Goal: Task Accomplishment & Management: Use online tool/utility

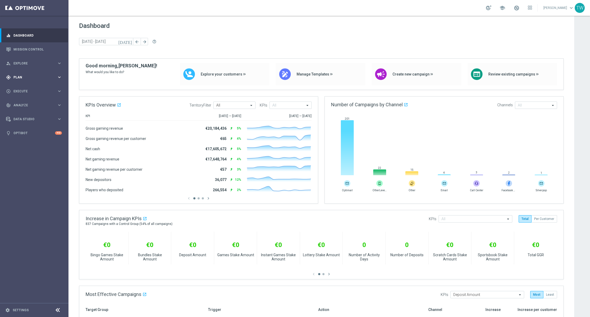
click at [59, 79] on icon "keyboard_arrow_right" at bounding box center [59, 77] width 5 height 5
click at [52, 105] on div "Templates" at bounding box center [35, 103] width 43 height 3
click at [30, 111] on link "Optimail" at bounding box center [35, 112] width 38 height 4
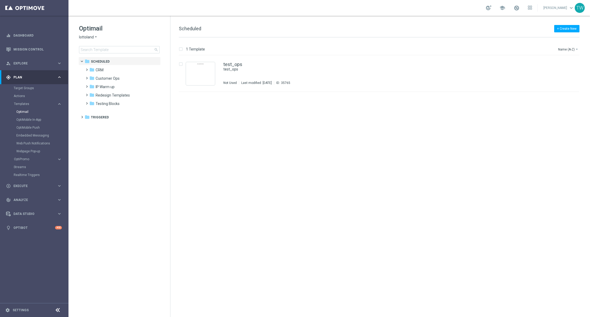
click at [88, 36] on span "lottoland" at bounding box center [86, 37] width 15 height 5
click at [107, 51] on div "KenoGO" at bounding box center [98, 49] width 39 height 6
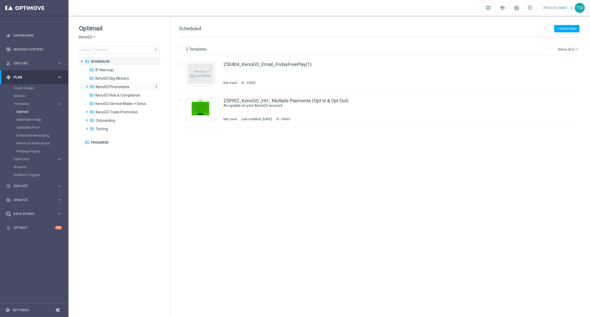
click at [125, 85] on span "KenoGO Promotions" at bounding box center [113, 86] width 34 height 5
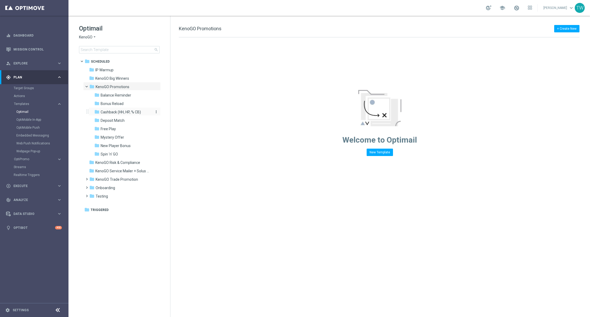
click at [134, 113] on span "Cashback (HH, HP, % CB)" at bounding box center [121, 112] width 40 height 5
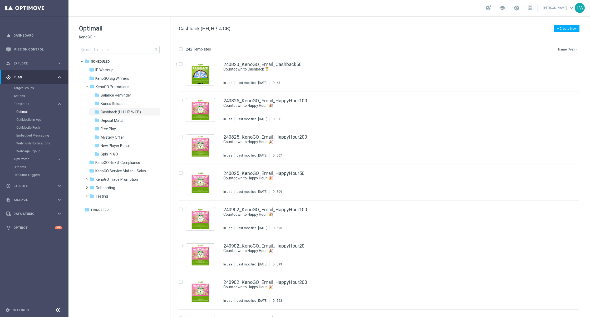
click at [567, 47] on button "Name (A-Z) arrow_drop_down" at bounding box center [568, 49] width 22 height 6
click at [564, 70] on div "Date Modified (Newest)" at bounding box center [558, 72] width 42 height 7
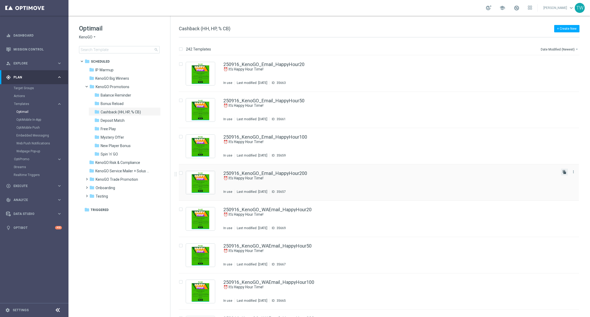
click at [563, 172] on icon "file_copy" at bounding box center [564, 172] width 4 height 4
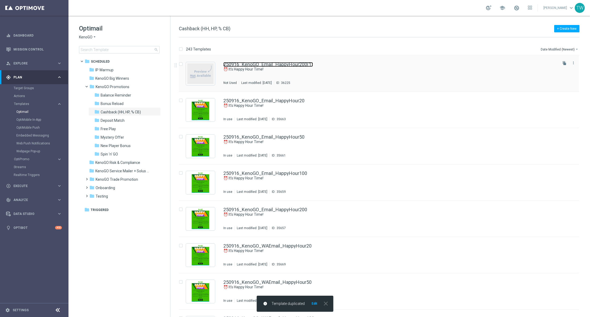
click at [297, 64] on link "250916_KenoGO_Email_HappyHour200(1)" at bounding box center [267, 64] width 89 height 5
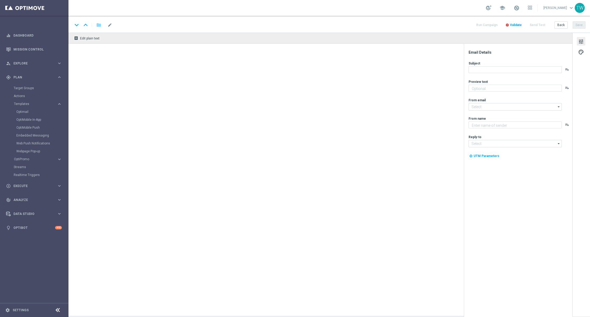
type textarea "Get 50% back in BONUS CASH!"
type textarea "KenoGO"
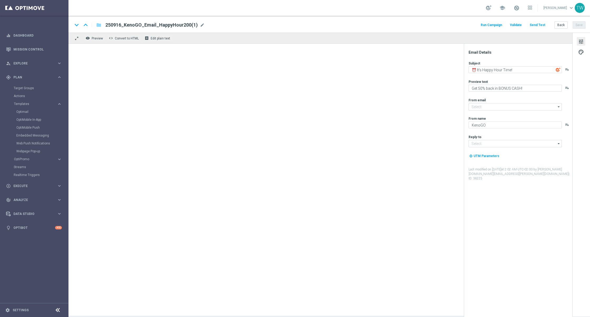
type input "mail@crm.kenogo.com.au"
type input "support@kenogo.com.au"
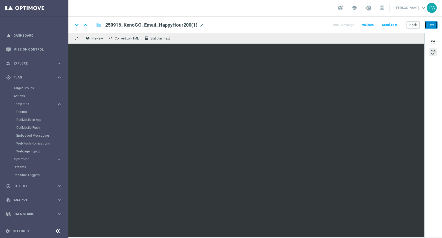
click at [432, 25] on button "Save" at bounding box center [431, 24] width 13 height 7
click at [433, 40] on span "tune" at bounding box center [433, 41] width 6 height 7
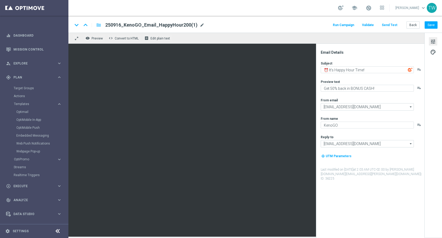
click at [200, 26] on span "mode_edit" at bounding box center [202, 25] width 5 height 5
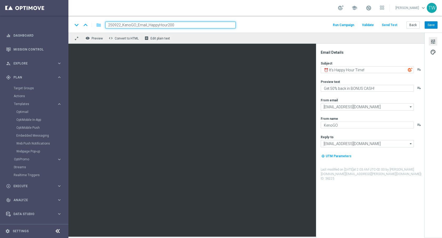
type input "250922_KenoGO_Email_HappyHour200"
click at [434, 22] on button "Save" at bounding box center [431, 24] width 13 height 7
click at [432, 24] on button "Save" at bounding box center [431, 24] width 13 height 7
click at [435, 25] on button "Save" at bounding box center [431, 24] width 13 height 7
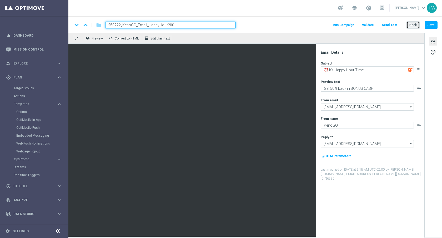
click at [416, 24] on button "Back" at bounding box center [413, 24] width 13 height 7
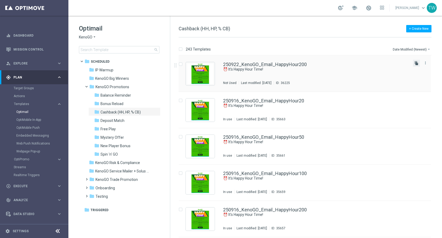
click at [416, 63] on icon "file_copy" at bounding box center [417, 63] width 4 height 4
click at [417, 63] on icon "file_copy" at bounding box center [417, 63] width 4 height 4
click at [415, 65] on icon "file_copy" at bounding box center [417, 63] width 4 height 4
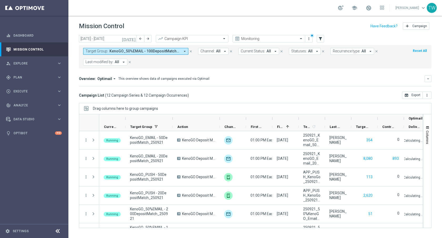
click at [184, 52] on icon "arrow_drop_down" at bounding box center [184, 51] width 5 height 5
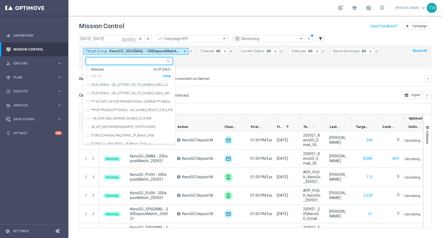
click at [0, 0] on div "Clear" at bounding box center [0, 0] width 0 height 0
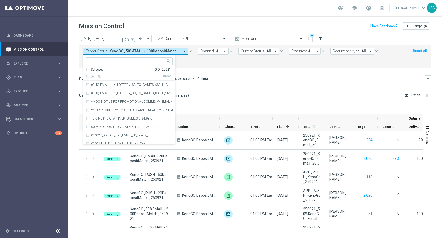
click at [143, 64] on div at bounding box center [127, 61] width 78 height 5
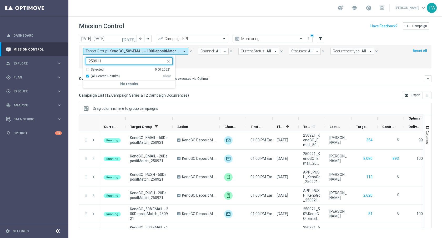
click at [97, 75] on span "(All Search Results)" at bounding box center [105, 76] width 29 height 4
type input "250911"
click at [89, 76] on div "(All Search Results)" at bounding box center [124, 76] width 77 height 4
click at [88, 76] on div "(All Search Results)" at bounding box center [124, 76] width 77 height 4
click at [88, 69] on div "Selected 0 Of 20621" at bounding box center [128, 69] width 85 height 4
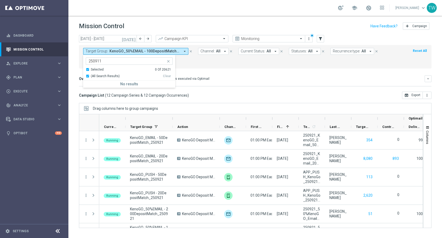
click at [88, 69] on div "Selected 0 Of 20621" at bounding box center [128, 69] width 85 height 4
click at [117, 59] on input "250911" at bounding box center [127, 61] width 77 height 4
click at [169, 60] on icon "close" at bounding box center [168, 61] width 4 height 4
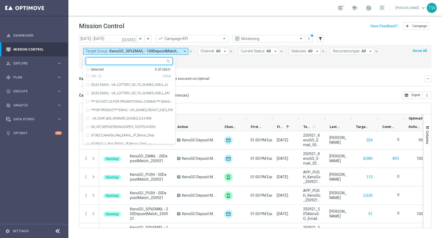
click at [93, 62] on input "text" at bounding box center [127, 61] width 77 height 4
click at [111, 75] on span "(All Search Results)" at bounding box center [105, 76] width 29 height 4
type input "250918"
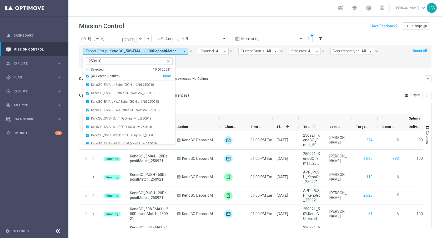
click at [207, 71] on mini-dashboard "Overview: Optimail arrow_drop_down This overview shows data of campaigns execut…" at bounding box center [255, 79] width 353 height 23
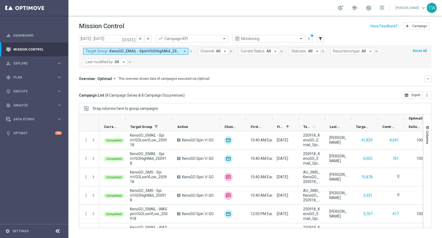
click at [325, 119] on div at bounding box center [325, 118] width 2 height 8
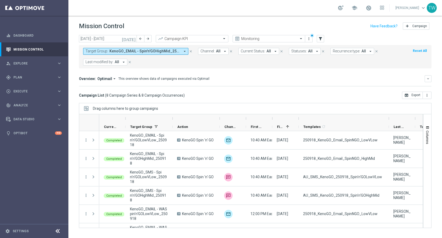
click at [172, 119] on div at bounding box center [173, 118] width 2 height 8
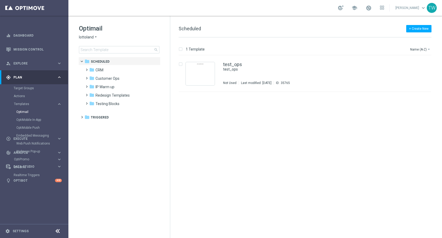
click at [92, 38] on span "lottoland" at bounding box center [86, 37] width 15 height 5
click at [98, 48] on div "KenoGO" at bounding box center [98, 49] width 39 height 6
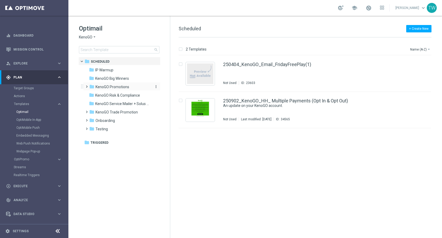
click at [124, 88] on span "KenoGO Promotions" at bounding box center [113, 86] width 34 height 5
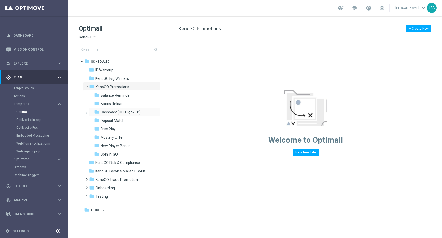
click at [134, 114] on span "Cashback (HH, HP, % CB)" at bounding box center [121, 112] width 40 height 5
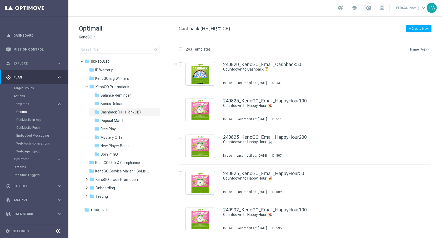
click at [417, 51] on button "Name (A-Z) arrow_drop_down" at bounding box center [421, 49] width 22 height 6
click at [411, 73] on span "Date Modified (Newest)" at bounding box center [411, 73] width 35 height 4
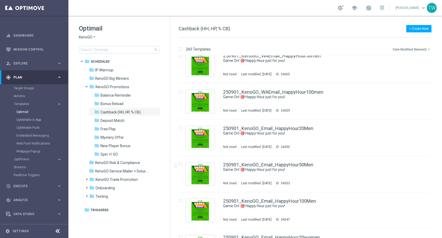
scroll to position [556, 0]
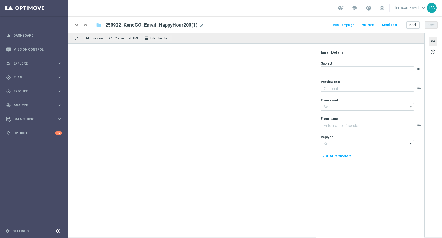
type textarea "Get 50% back in BONUS CASH!"
type input "mail@crm.kenogo.com.au"
type textarea "KenoGO"
type input "support@kenogo.com.au"
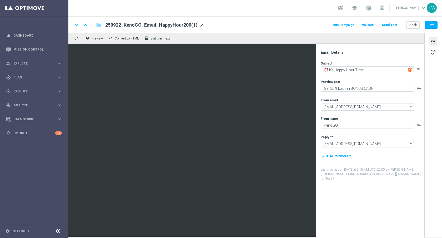
click at [200, 24] on span "mode_edit" at bounding box center [202, 25] width 5 height 5
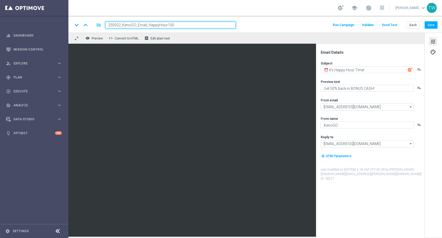
type input "250922_KenoGO_Email_HappyHour100"
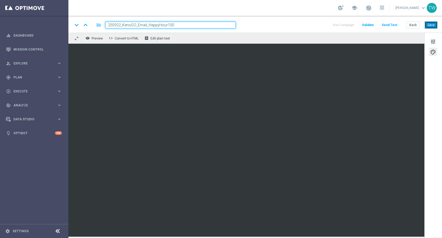
click at [431, 22] on button "Save" at bounding box center [431, 24] width 13 height 7
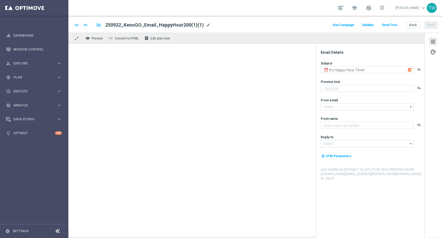
type textarea "Get 50% back in BONUS CASH!"
type input "[EMAIL_ADDRESS][DOMAIN_NAME]"
type textarea "KenoGO"
type input "[EMAIL_ADDRESS][DOMAIN_NAME]"
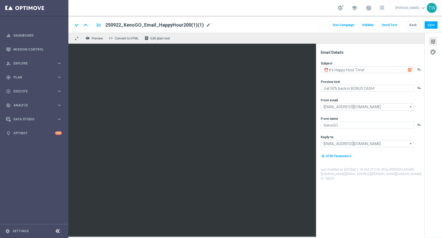
click at [206, 26] on span "mode_edit" at bounding box center [208, 25] width 5 height 5
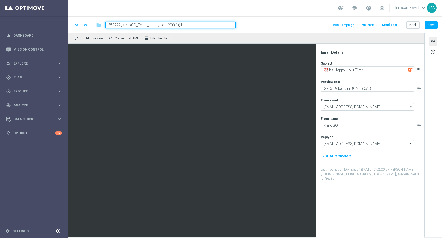
drag, startPoint x: 166, startPoint y: 24, endPoint x: 201, endPoint y: 26, distance: 34.5
click at [201, 26] on input "250922_KenoGO_Email_HappyHour200(1)(1)" at bounding box center [170, 25] width 131 height 7
type input "250922_KenoGO_Email_HappyHour50"
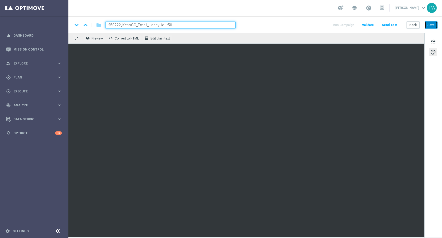
click at [433, 26] on button "Save" at bounding box center [431, 24] width 13 height 7
click at [248, 29] on div "keyboard_arrow_down keyboard_arrow_up folder 250922_KenoGO_Email_HappyHour50 Ru…" at bounding box center [255, 24] width 374 height 17
click at [229, 26] on input "250922_KenoGO_Email_HappyHour50" at bounding box center [170, 25] width 131 height 7
click at [250, 26] on div "keyboard_arrow_down keyboard_arrow_up folder 250922_KenoGO_Email_HappyHour50 Ru…" at bounding box center [255, 25] width 365 height 7
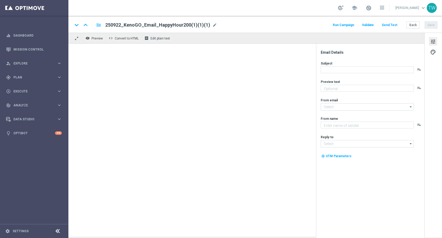
type textarea "Get 50% back in BONUS CASH!"
type input "[EMAIL_ADDRESS][DOMAIN_NAME]"
type textarea "KenoGO"
type input "[EMAIL_ADDRESS][DOMAIN_NAME]"
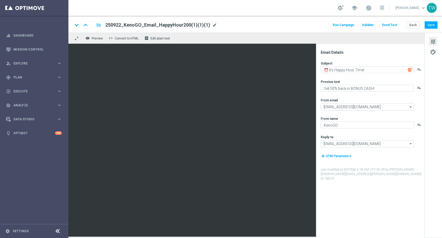
click at [212, 24] on span "mode_edit" at bounding box center [214, 25] width 5 height 5
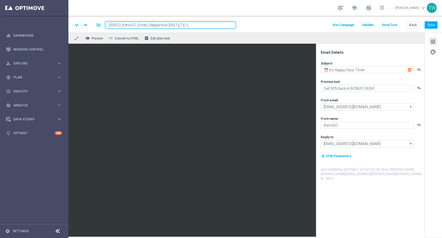
drag, startPoint x: 170, startPoint y: 25, endPoint x: 216, endPoint y: 25, distance: 46.1
click at [216, 25] on input "250922_KenoGO_Email_HappyHour200(1)(1)(1)" at bounding box center [170, 25] width 131 height 7
type input "250922_KenoGO_Email_HappyHour20"
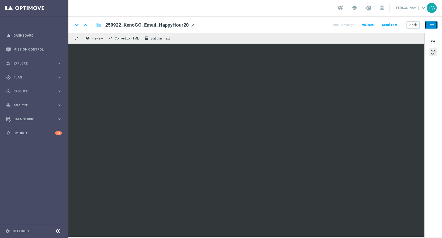
click at [432, 25] on button "Save" at bounding box center [431, 24] width 13 height 7
click at [428, 28] on button "Save" at bounding box center [431, 24] width 13 height 7
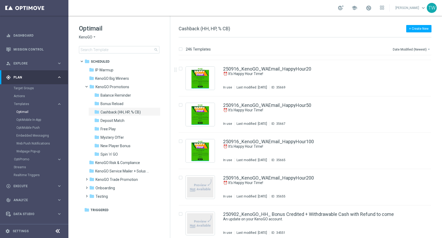
scroll to position [293, 0]
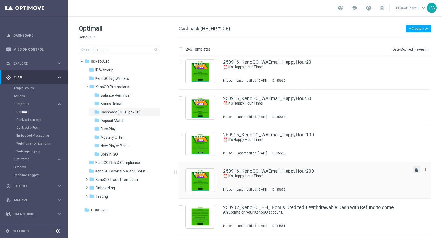
click at [415, 171] on icon "file_copy" at bounding box center [417, 170] width 4 height 4
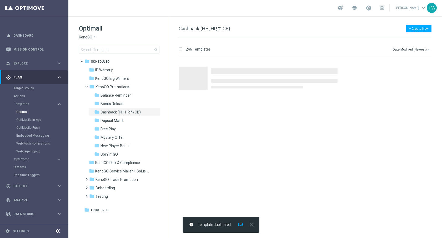
scroll to position [0, 0]
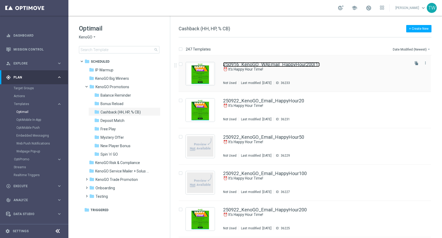
click at [309, 62] on link "250916_KenoGO_WAEmail_HappyHour200(1)" at bounding box center [271, 64] width 97 height 5
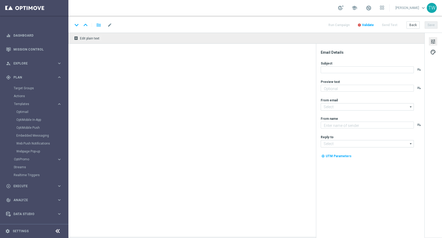
type input "250916_KenoGO_WAEmail_HappyHour200(1)"
type textarea "Get 50% back in BONUS CASH!"
type textarea "KenoGO"
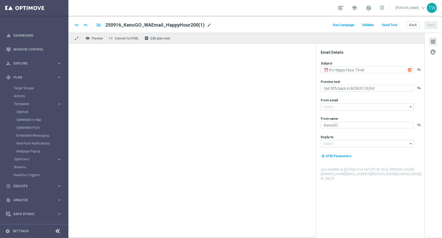
type input "[EMAIL_ADDRESS][DOMAIN_NAME]"
click at [208, 24] on span "mode_edit" at bounding box center [209, 25] width 5 height 5
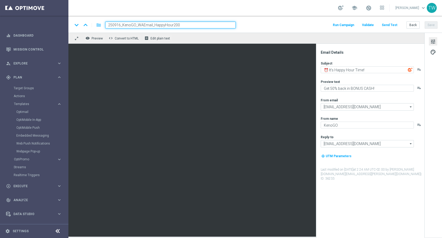
click at [120, 25] on input "250916_KenoGO_WAEmail_HappyHour200" at bounding box center [170, 25] width 131 height 7
type input "250922_KenoGO_WAEmail_HappyHour200"
click at [253, 26] on div "keyboard_arrow_down keyboard_arrow_up folder 250922_KenoGO_WAEmail_HappyHour200…" at bounding box center [255, 25] width 365 height 7
click at [199, 27] on input "250922_KenoGO_WAEmail_HappyHour200" at bounding box center [170, 25] width 131 height 7
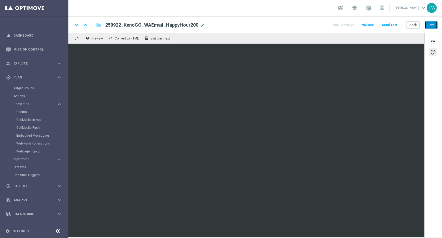
click at [432, 27] on button "Save" at bounding box center [431, 24] width 13 height 7
click at [417, 26] on button "Back" at bounding box center [413, 24] width 13 height 7
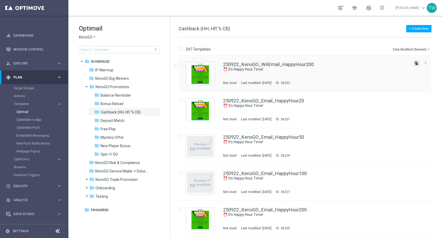
click at [416, 64] on icon "file_copy" at bounding box center [417, 63] width 4 height 4
click at [416, 65] on icon "file_copy" at bounding box center [417, 63] width 4 height 4
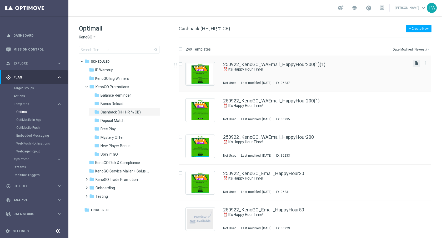
click at [416, 63] on icon "file_copy" at bounding box center [417, 63] width 4 height 4
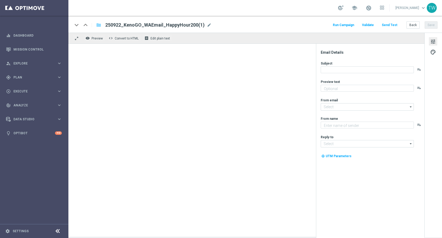
type textarea "Get 50% back in BONUS CASH!"
type textarea "KenoGO"
type input "[EMAIL_ADDRESS][DOMAIN_NAME]"
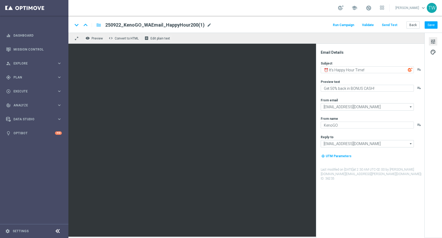
click at [207, 26] on span "mode_edit" at bounding box center [209, 25] width 5 height 5
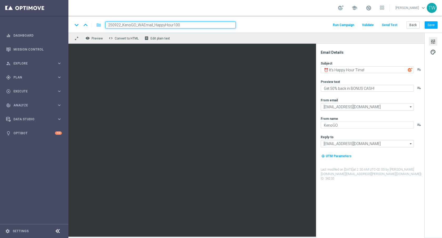
type input "250922_KenoGO_WAEmail_HappyHour100"
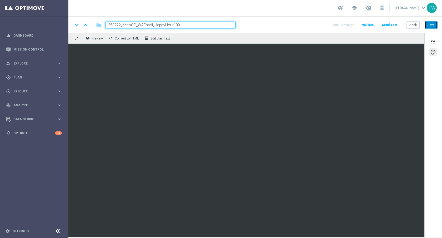
click at [432, 27] on button "Save" at bounding box center [431, 24] width 13 height 7
click at [244, 31] on div "keyboard_arrow_down keyboard_arrow_up folder 250922_KenoGO_WAEmail_HappyHour100…" at bounding box center [255, 24] width 374 height 17
click at [211, 26] on input "250922_KenoGO_WAEmail_HappyHour100" at bounding box center [170, 25] width 131 height 7
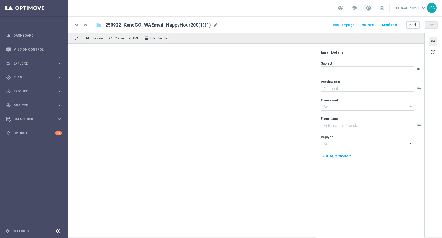
type textarea "Get 50% back in BONUS CASH!"
type input "[EMAIL_ADDRESS][DOMAIN_NAME]"
type textarea "KenoGO"
type input "[EMAIL_ADDRESS][DOMAIN_NAME]"
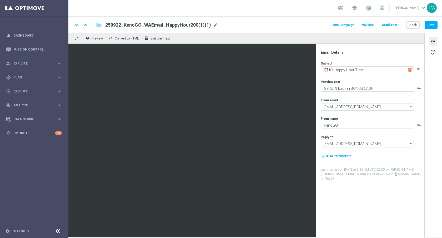
click at [210, 25] on div "250922_KenoGO_WAEmail_HappyHour200(1)(1) mode_edit" at bounding box center [161, 25] width 113 height 7
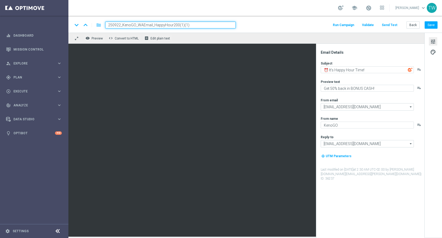
drag, startPoint x: 172, startPoint y: 25, endPoint x: 239, endPoint y: 24, distance: 67.1
click at [238, 25] on div "keyboard_arrow_down keyboard_arrow_up folder 250922_KenoGO_WAEmail_HappyHour200…" at bounding box center [255, 25] width 365 height 7
type input "250922_KenoGO_WAEmail_HappyHour50"
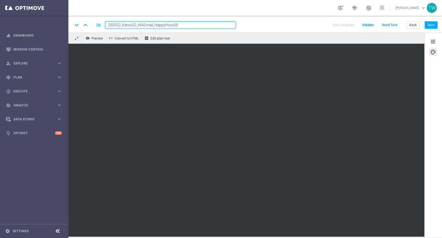
click at [272, 27] on div "keyboard_arrow_down keyboard_arrow_up folder 250922_KenoGO_WAEmail_HappyHour50 …" at bounding box center [255, 25] width 365 height 7
click at [235, 27] on input "250922_KenoGO_WAEmail_HappyHour50" at bounding box center [170, 25] width 131 height 7
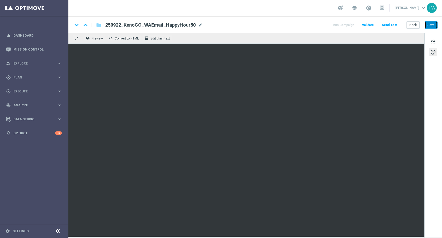
click at [433, 24] on button "Save" at bounding box center [431, 24] width 13 height 7
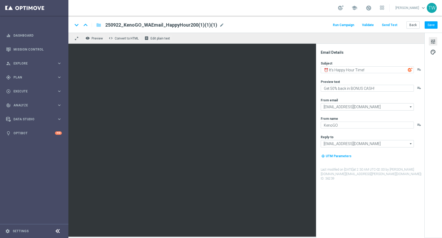
click at [216, 27] on div "250922_KenoGO_WAEmail_HappyHour200(1)(1)(1) mode_edit" at bounding box center [164, 25] width 119 height 7
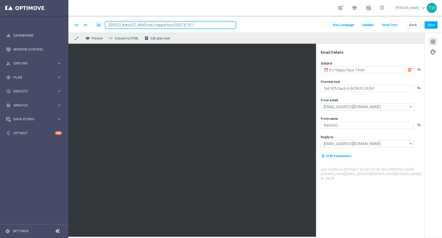
drag, startPoint x: 175, startPoint y: 25, endPoint x: 263, endPoint y: 25, distance: 87.6
click at [263, 25] on div "keyboard_arrow_down keyboard_arrow_up folder 250922_KenoGO_WAEmail_HappyHour200…" at bounding box center [255, 25] width 365 height 7
type input "250922_KenoGO_WAEmail_HappyHour20"
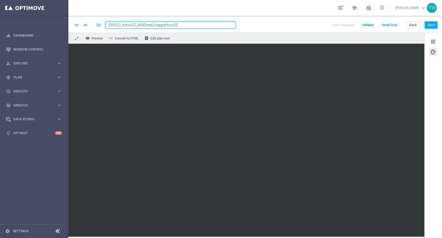
click at [432, 21] on div "Back Save" at bounding box center [422, 24] width 31 height 7
click at [432, 23] on button "Save" at bounding box center [431, 24] width 13 height 7
click at [216, 28] on input "250922_KenoGO_WAEmail_HappyHour20" at bounding box center [170, 25] width 131 height 7
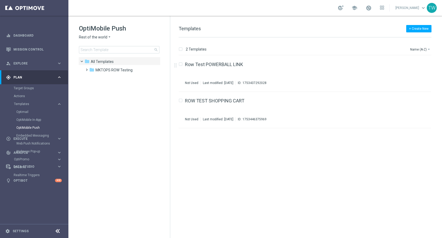
click at [97, 37] on span "Rest of the world" at bounding box center [93, 37] width 28 height 5
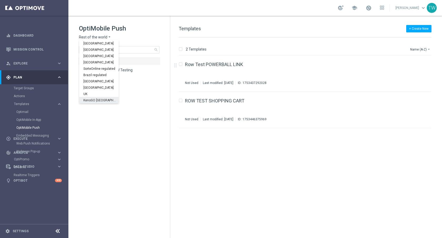
click at [0, 0] on span "KenoGO [GEOGRAPHIC_DATA]" at bounding box center [0, 0] width 0 height 0
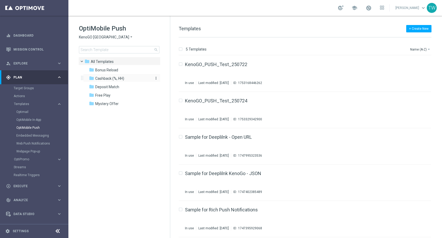
click at [123, 76] on div "folder Cashback (%, HH)" at bounding box center [119, 79] width 61 height 6
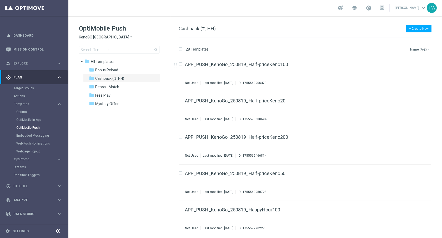
click at [417, 48] on button "Name (A-Z) arrow_drop_down" at bounding box center [421, 49] width 22 height 6
click at [415, 73] on span "Date Modified (Newest)" at bounding box center [411, 73] width 35 height 4
click at [416, 174] on icon "file_copy" at bounding box center [417, 172] width 4 height 4
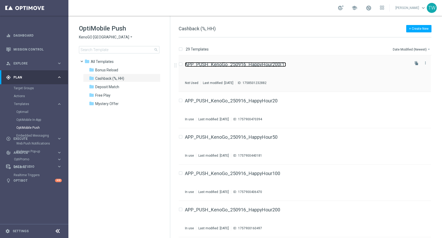
click at [275, 65] on link "APP_PUSH_KenoGo_250916_HappyHour200(1)" at bounding box center [235, 64] width 101 height 5
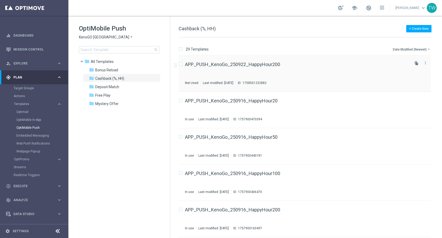
click at [416, 62] on icon "file_copy" at bounding box center [417, 63] width 4 height 4
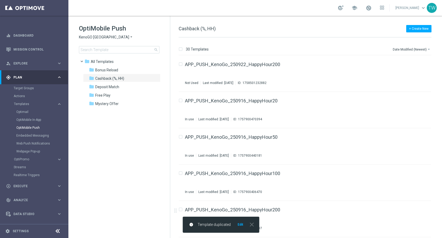
click at [240, 224] on button "Edit" at bounding box center [240, 224] width 7 height 4
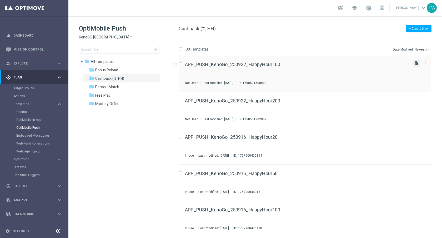
click at [416, 63] on icon "file_copy" at bounding box center [417, 63] width 4 height 4
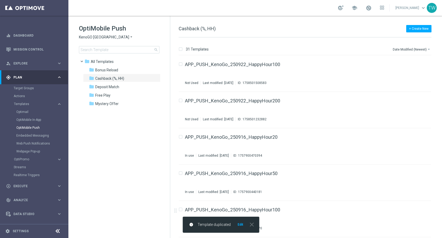
click at [239, 224] on button "Edit" at bounding box center [240, 224] width 7 height 4
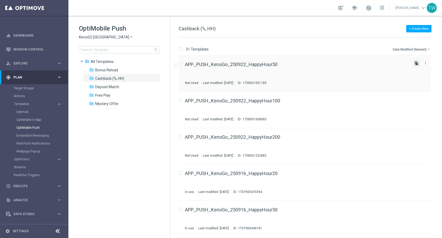
click at [416, 62] on icon "file_copy" at bounding box center [417, 63] width 4 height 4
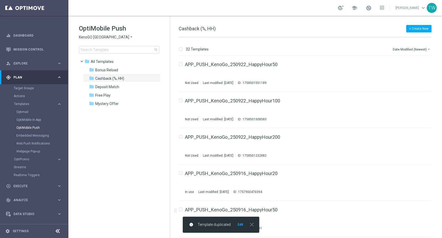
click at [238, 223] on button "Edit" at bounding box center [240, 224] width 7 height 4
